Goal: Use online tool/utility: Utilize a website feature to perform a specific function

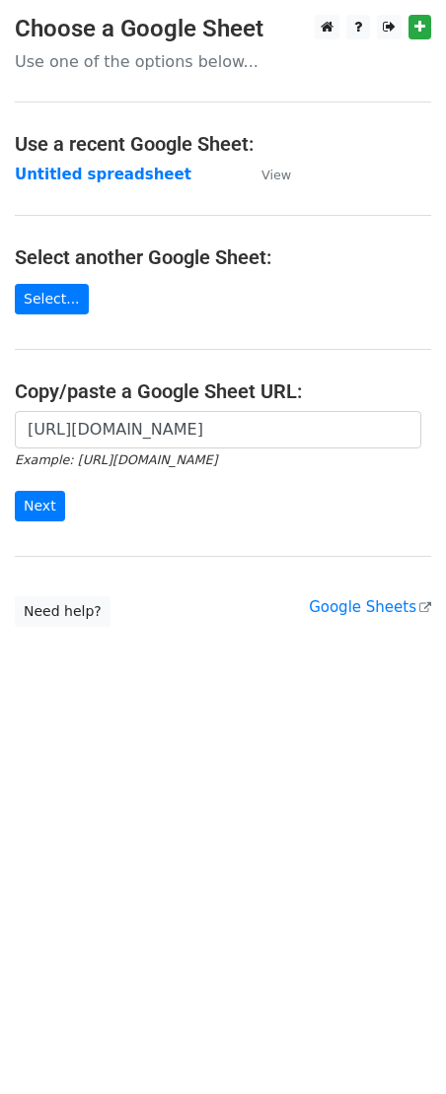
scroll to position [0, 442]
type input "[URL][DOMAIN_NAME]"
click at [32, 514] on input "Next" at bounding box center [40, 506] width 50 height 31
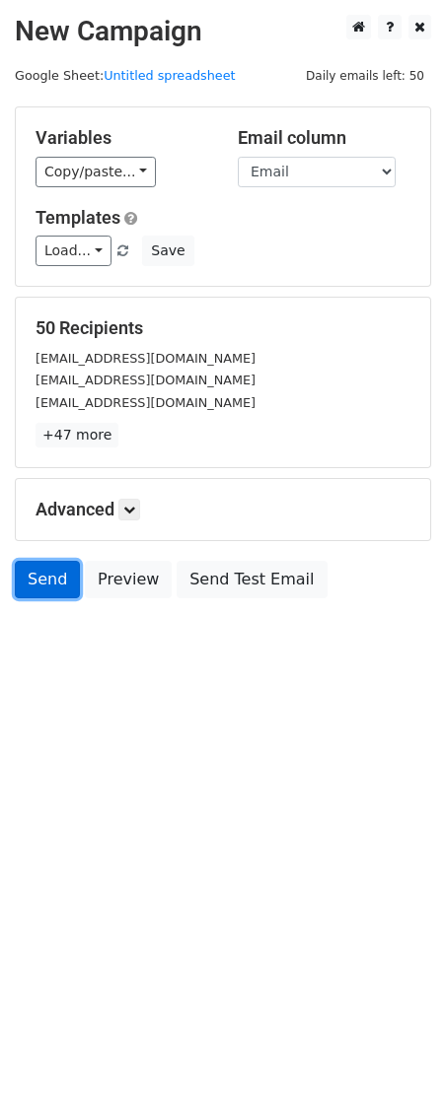
click at [46, 588] on link "Send" at bounding box center [47, 579] width 65 height 37
click at [36, 590] on link "Send" at bounding box center [47, 579] width 65 height 37
